Goal: Task Accomplishment & Management: Manage account settings

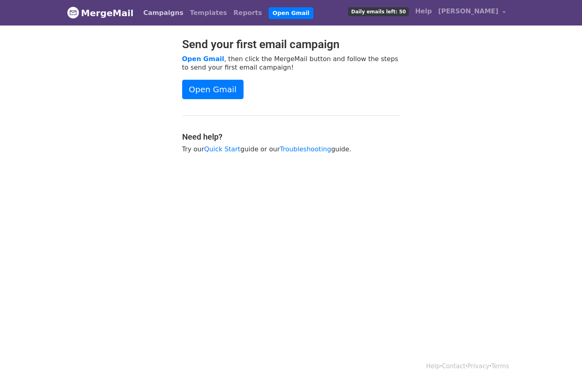
click at [158, 15] on link "Campaigns" at bounding box center [163, 13] width 46 height 16
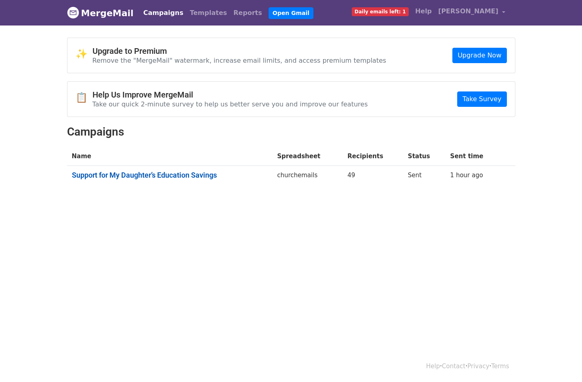
click at [177, 173] on link "Support for My Daughter’s Education Savings" at bounding box center [170, 175] width 196 height 9
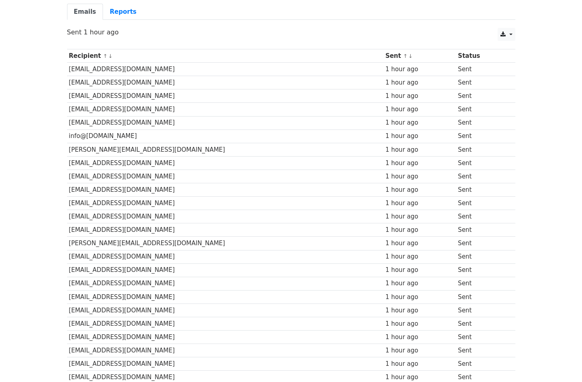
scroll to position [36, 0]
